Goal: Ask a question: Seek information or help from site administrators or community

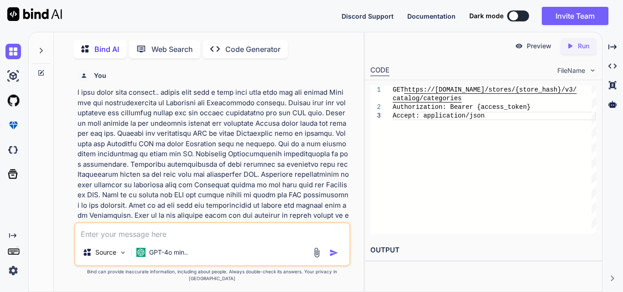
scroll to position [4011, 0]
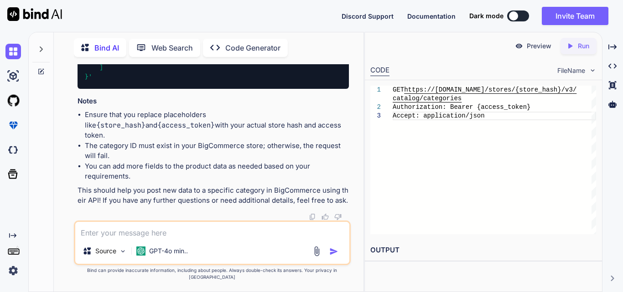
type textarea "m"
type textarea "x"
type textarea "ma"
type textarea "x"
type textarea "mak"
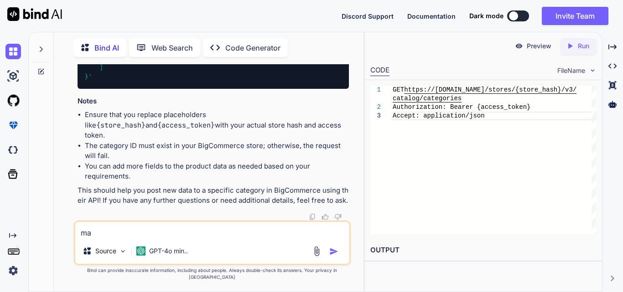
type textarea "x"
type textarea "make"
type textarea "x"
type textarea "make"
type textarea "x"
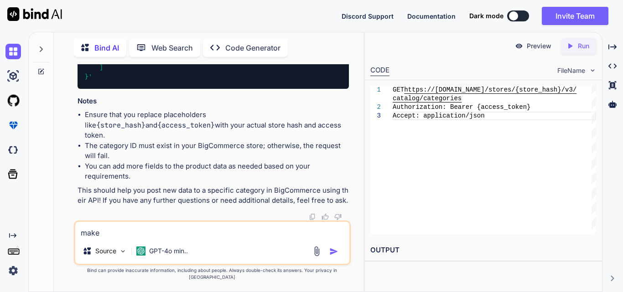
type textarea "make t"
type textarea "x"
type textarea "make th"
type textarea "x"
type textarea "make the"
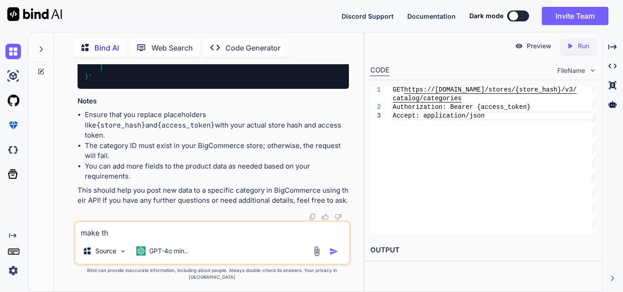
type textarea "x"
type textarea "make thes"
type textarea "x"
type textarea "make these"
type textarea "x"
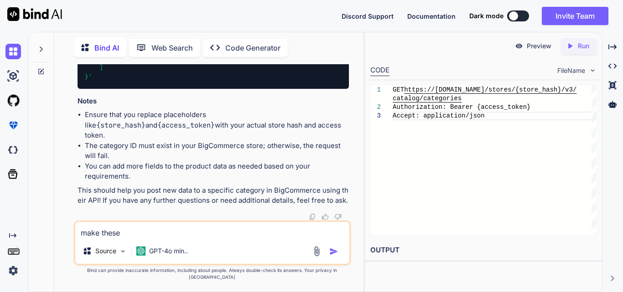
type textarea "make these"
type textarea "x"
type textarea "make these l"
type textarea "x"
type textarea "make these li"
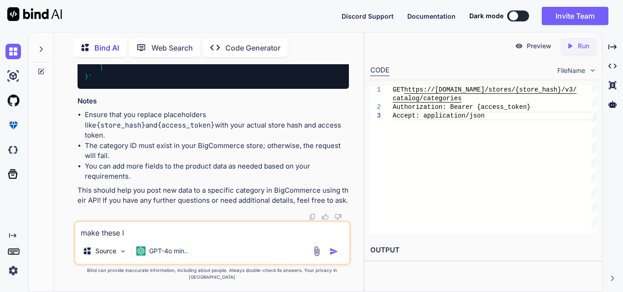
type textarea "x"
type textarea "make these lin"
type textarea "x"
type textarea "make these line"
type textarea "x"
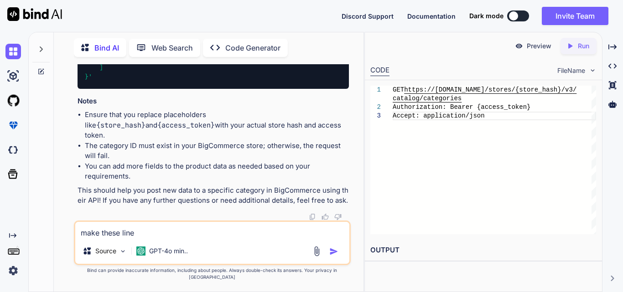
type textarea "make these lines"
type textarea "x"
type textarea "make these lines"
type textarea "x"
type textarea "make these lines s"
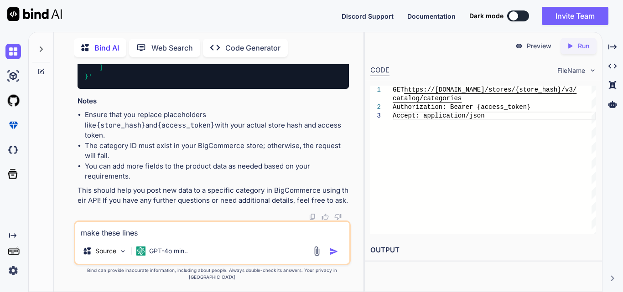
type textarea "x"
type textarea "make these lines"
type textarea "x"
type textarea "make these lines i"
type textarea "x"
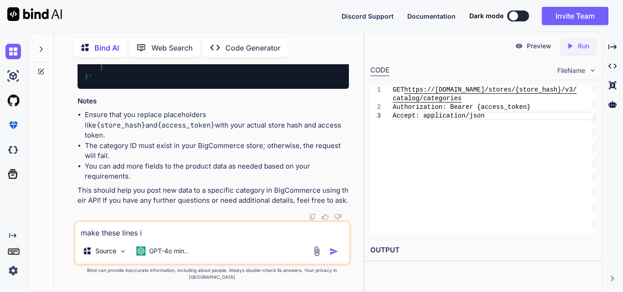
type textarea "make these lines in"
type textarea "x"
type textarea "make these lines int"
type textarea "x"
type textarea "make these lines into"
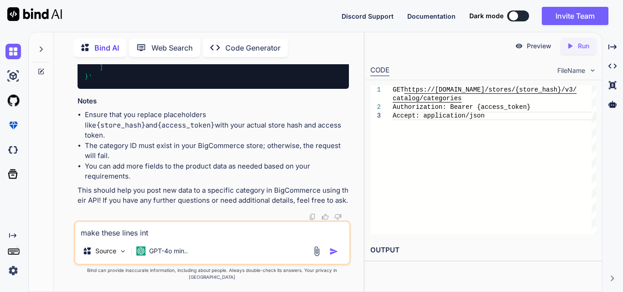
type textarea "x"
type textarea "make these lines into"
type textarea "x"
type textarea "make these lines into s"
type textarea "x"
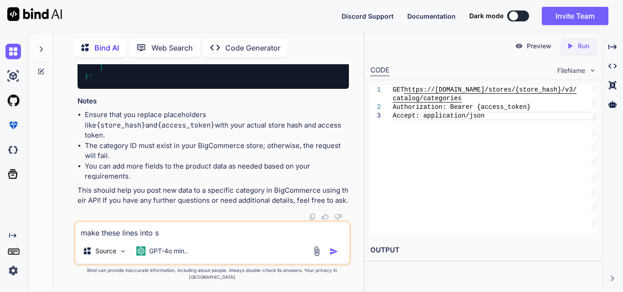
type textarea "make these lines into so"
type textarea "x"
type textarea "make these lines into som"
type textarea "x"
type textarea "make these lines into some"
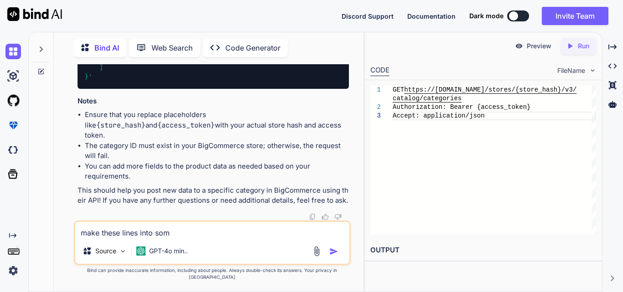
type textarea "x"
type textarea "make these lines into some"
type textarea "x"
type textarea "make these lines into some"
type textarea "x"
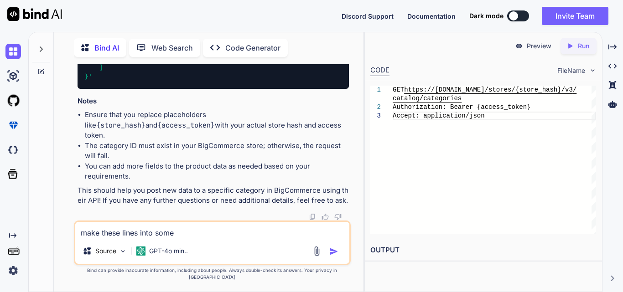
type textarea "make these lines into som"
type textarea "x"
type textarea "make these lines into so"
type textarea "x"
type textarea "make these lines into s"
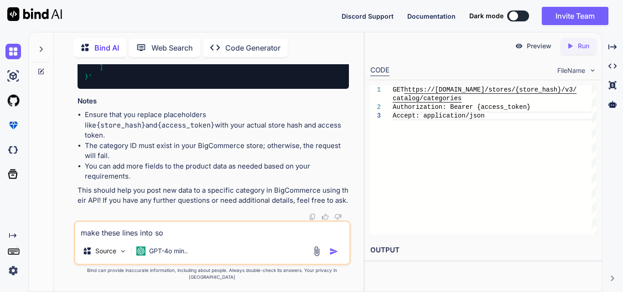
type textarea "x"
type textarea "make these lines into"
type textarea "x"
type textarea "make these lines into"
type textarea "x"
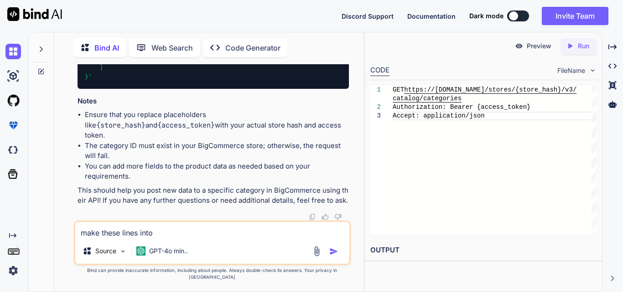
type textarea "make these lines int"
type textarea "x"
type textarea "make these lines in"
type textarea "x"
type textarea "make these lines in"
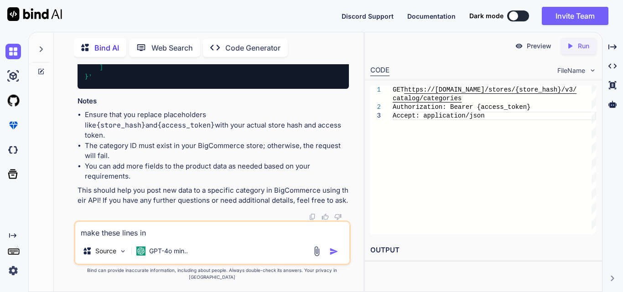
type textarea "x"
type textarea "make these lines in l"
type textarea "x"
type textarea "make these lines in le"
type textarea "x"
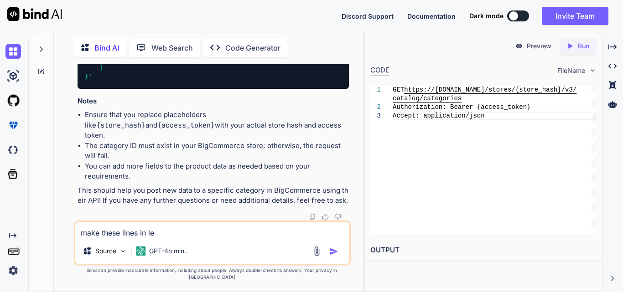
type textarea "make these lines in les"
type textarea "x"
type textarea "make these lines in less"
type textarea "x"
type textarea "make these lines in less"
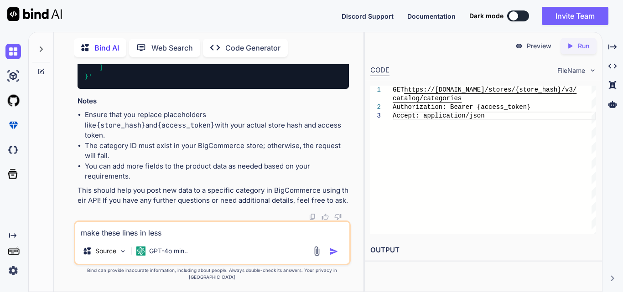
type textarea "x"
type textarea "make these lines in less t"
type textarea "x"
type textarea "make these lines in less te"
type textarea "x"
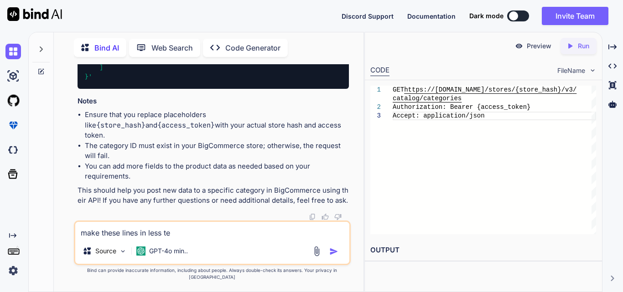
type textarea "make these lines in less tex"
type textarea "x"
type textarea "make these lines in less text"
type textarea "x"
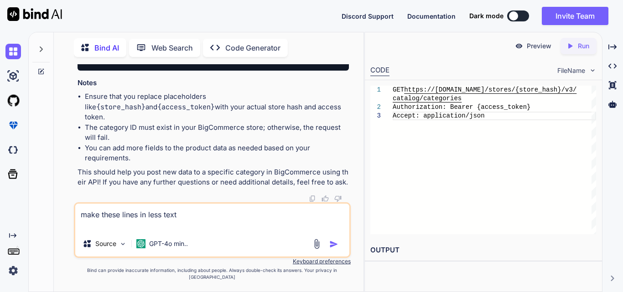
type textarea "make these lines in less text [PERSON_NAME] Company, also known as [PERSON_NAME…"
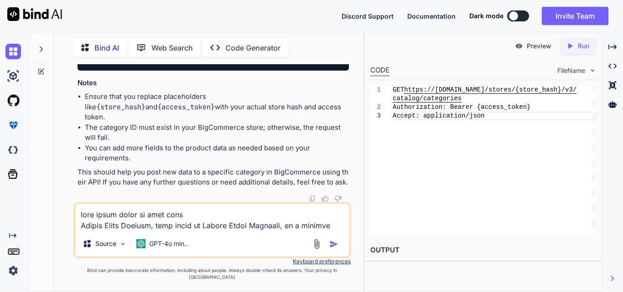
scroll to position [263, 0]
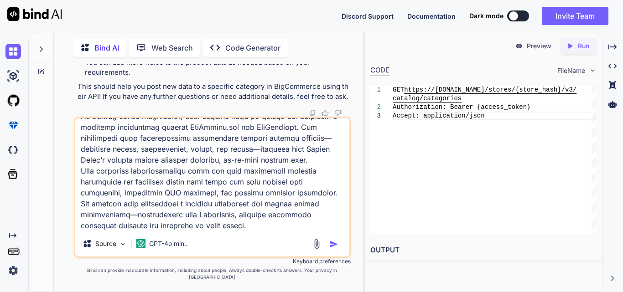
type textarea "x"
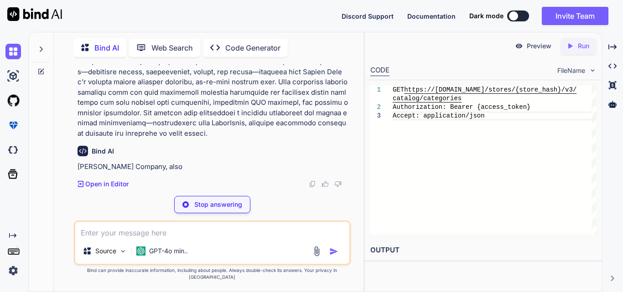
scroll to position [4374, 0]
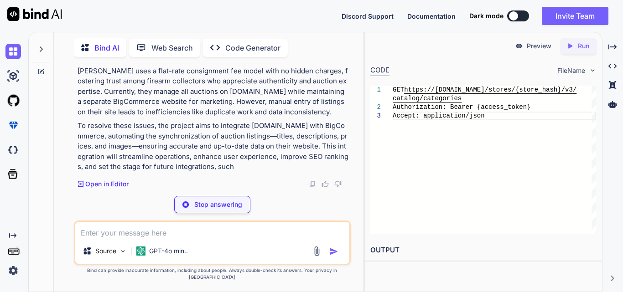
type textarea "x"
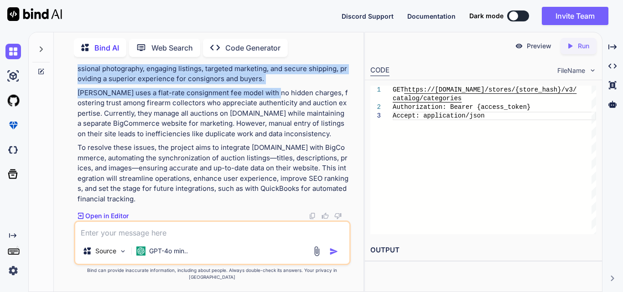
scroll to position [4566, 0]
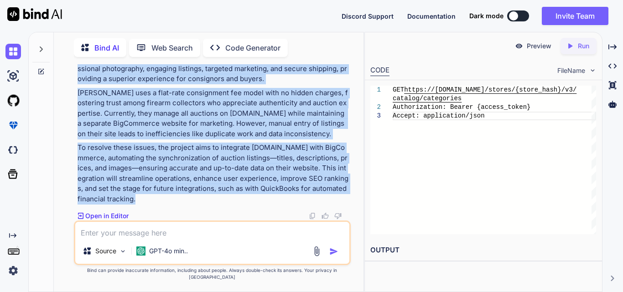
drag, startPoint x: 78, startPoint y: 89, endPoint x: 243, endPoint y: 207, distance: 202.4
click at [243, 204] on div "[PERSON_NAME] Company, also known as [PERSON_NAME] Firearms, is a leading firea…" at bounding box center [212, 96] width 271 height 216
copy div "[PERSON_NAME] Company, also known as [PERSON_NAME] Firearms, is a leading firea…"
